Goal: Book appointment/travel/reservation

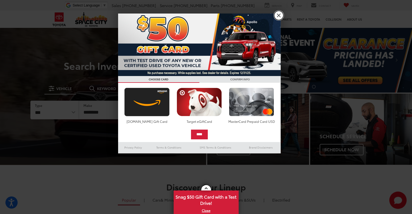
click at [277, 16] on link "X" at bounding box center [278, 15] width 9 height 9
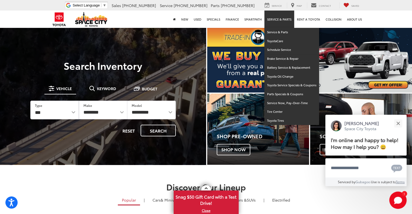
click at [277, 20] on link "Service & Parts" at bounding box center [279, 19] width 30 height 17
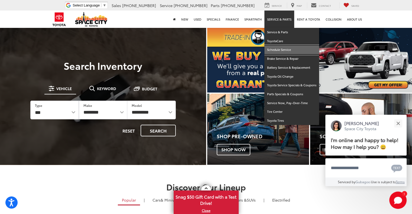
click at [275, 50] on link "Schedule Service" at bounding box center [291, 49] width 55 height 9
